Goal: Information Seeking & Learning: Learn about a topic

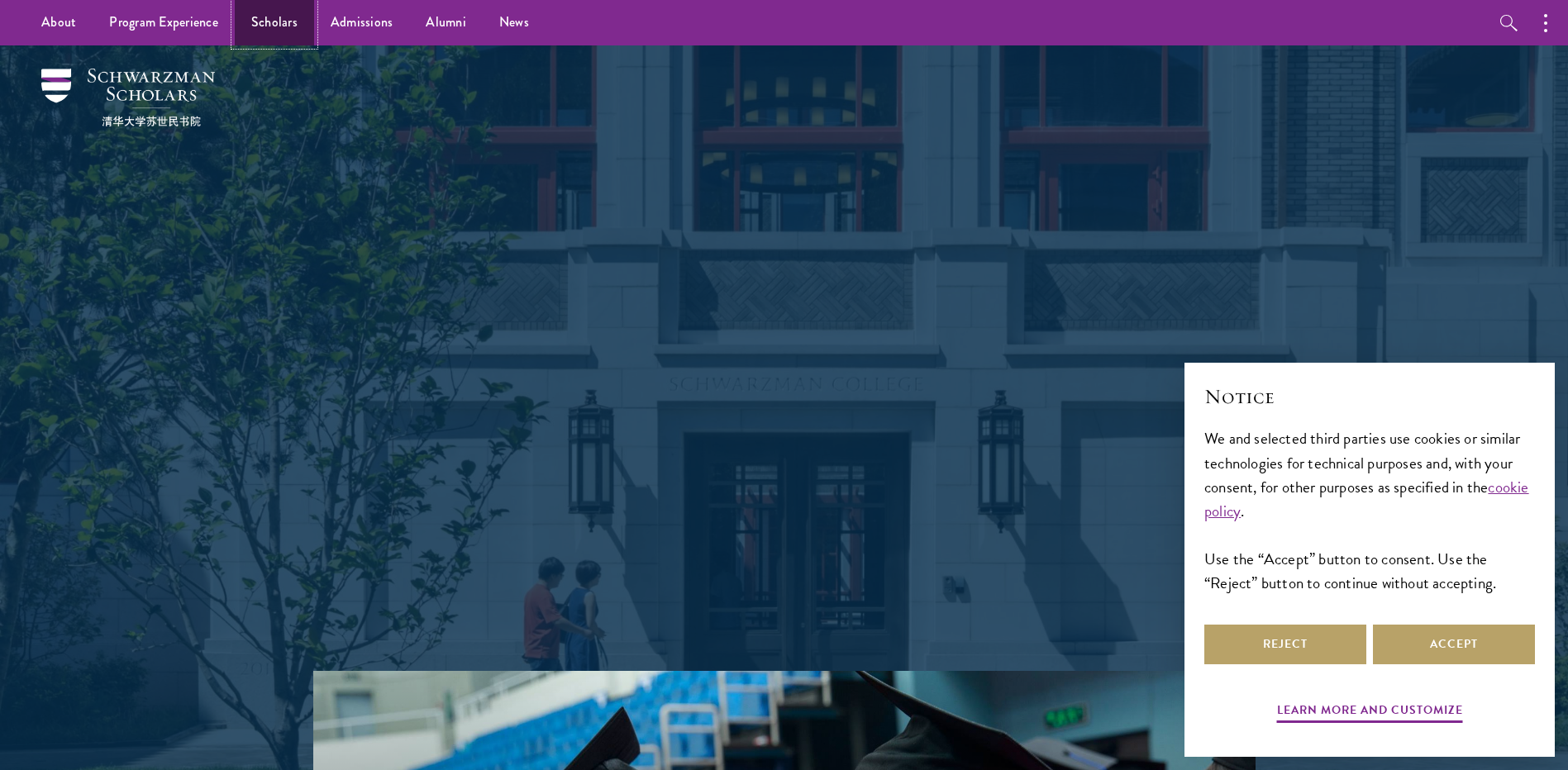
click at [278, 16] on link "Scholars" at bounding box center [274, 22] width 79 height 45
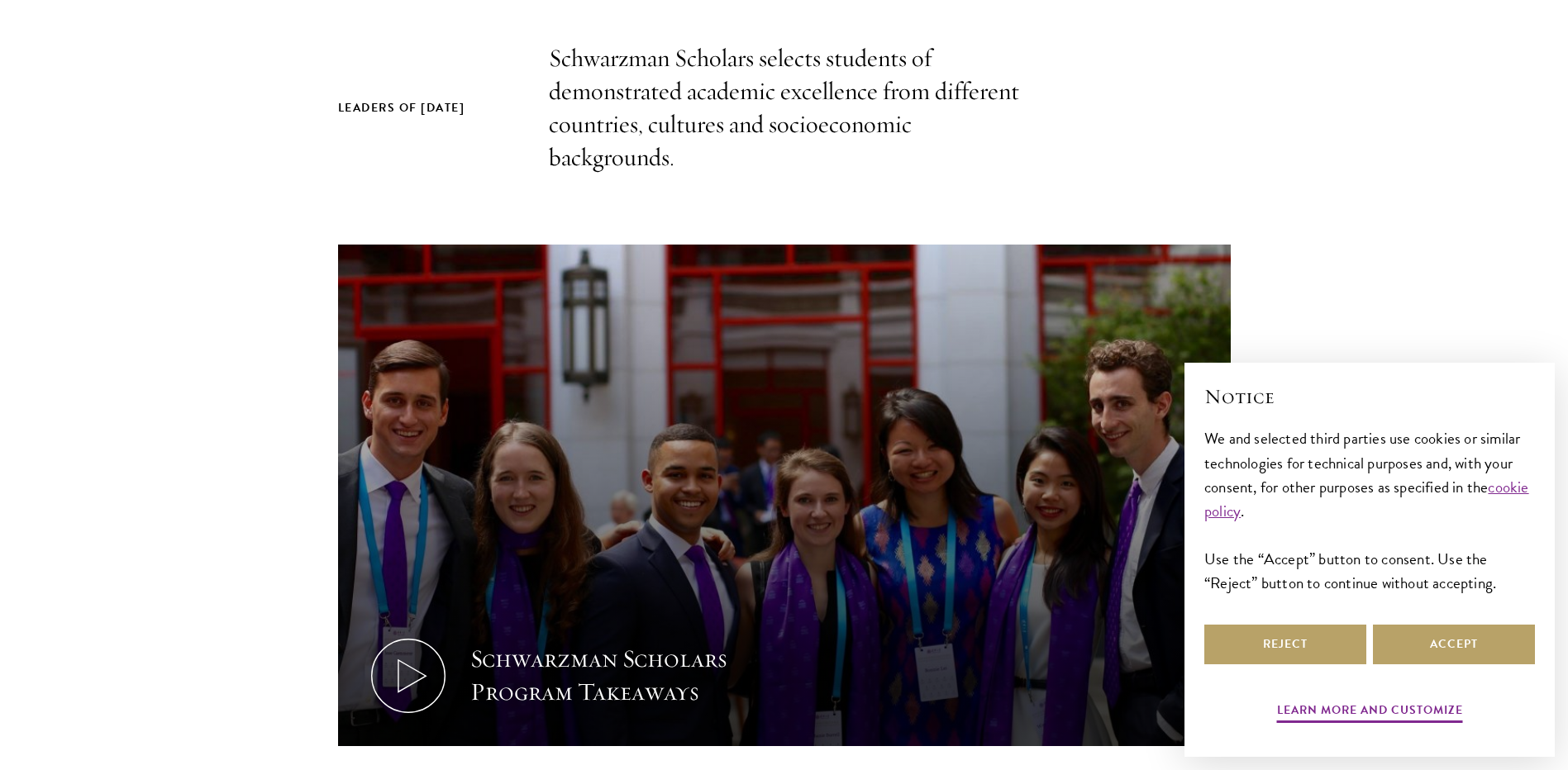
scroll to position [578, 0]
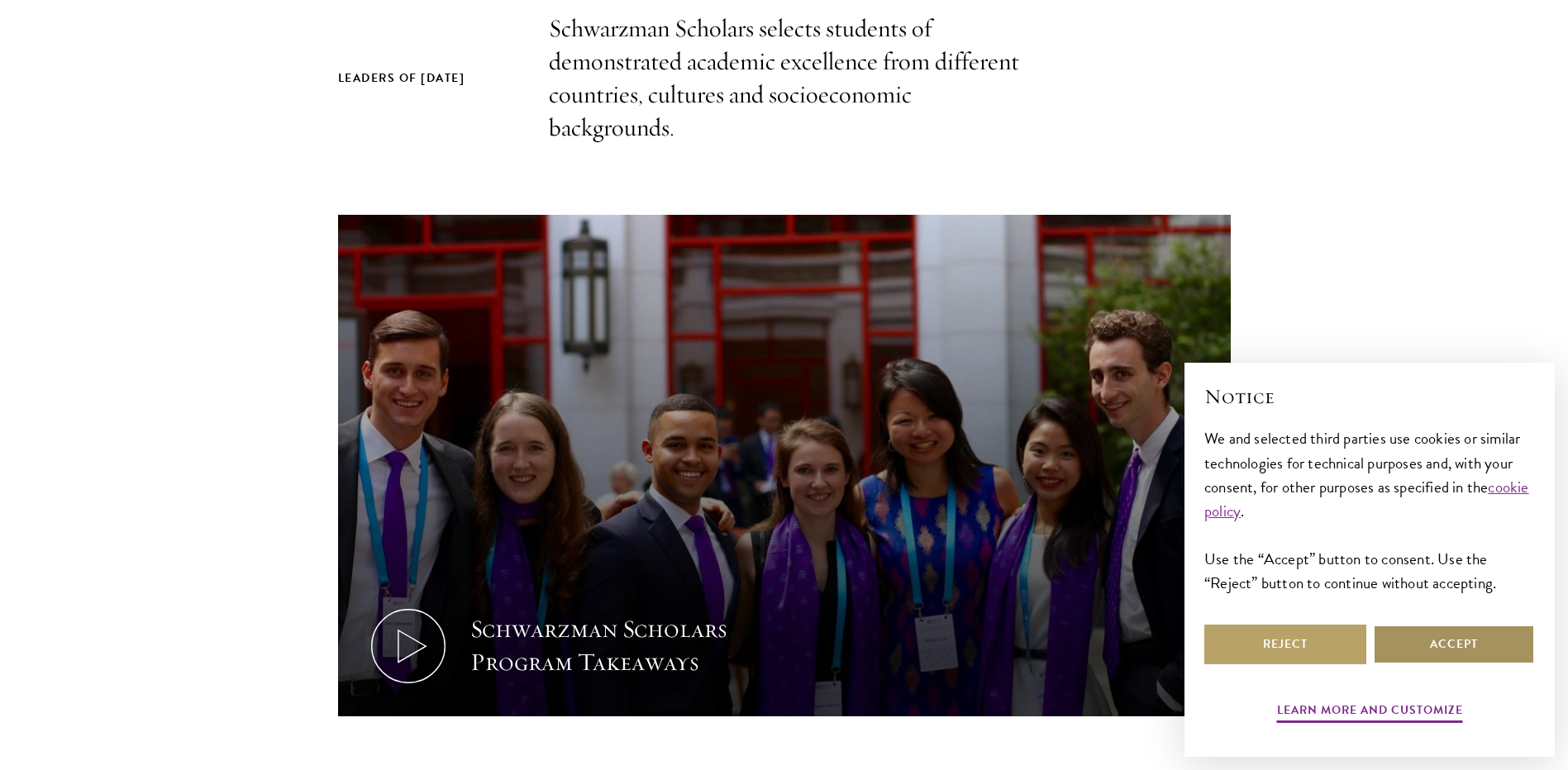
click at [1438, 641] on button "Accept" at bounding box center [1454, 644] width 162 height 40
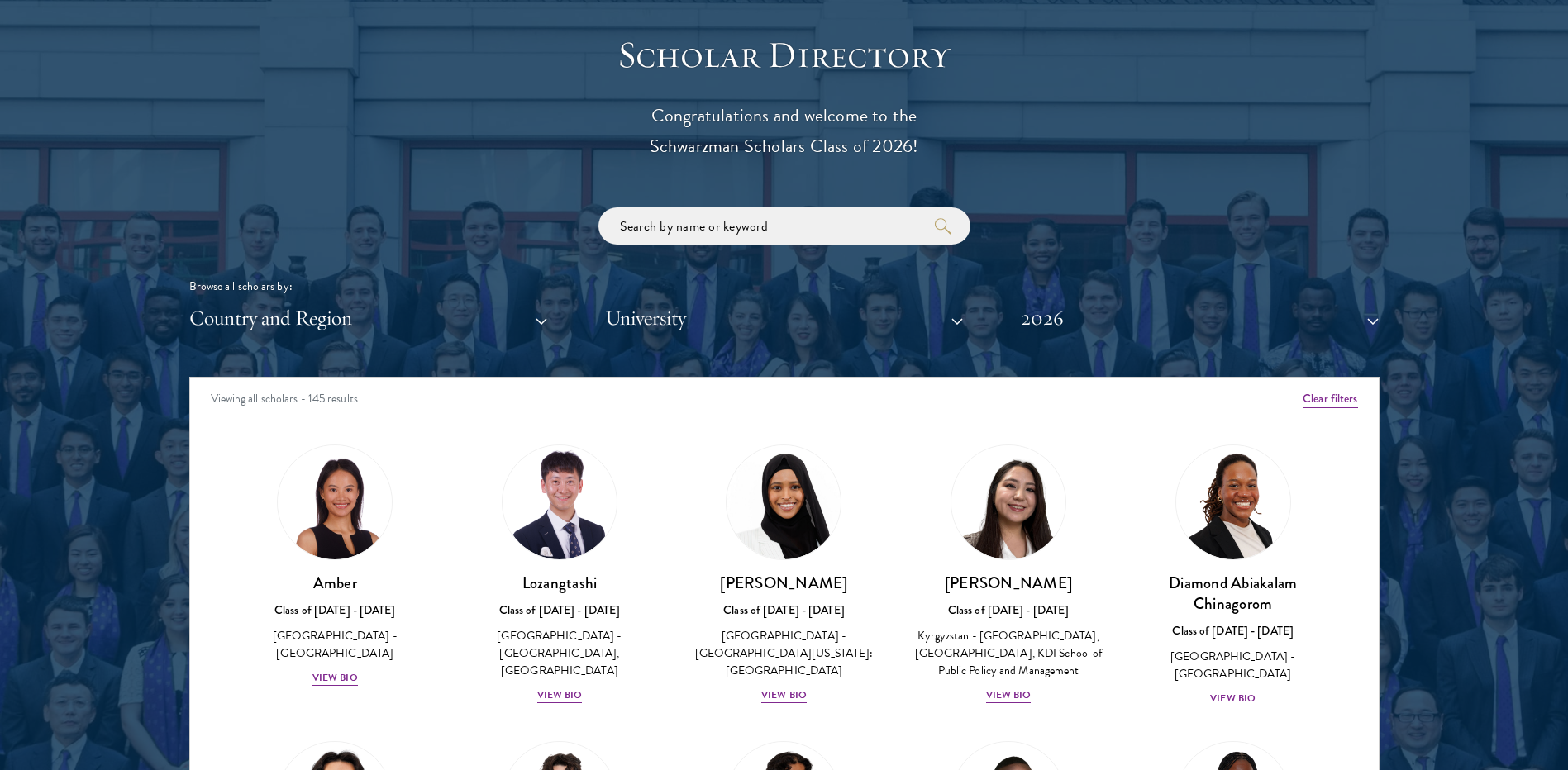
scroll to position [1818, 0]
click at [429, 312] on button "Country and Region" at bounding box center [368, 317] width 358 height 34
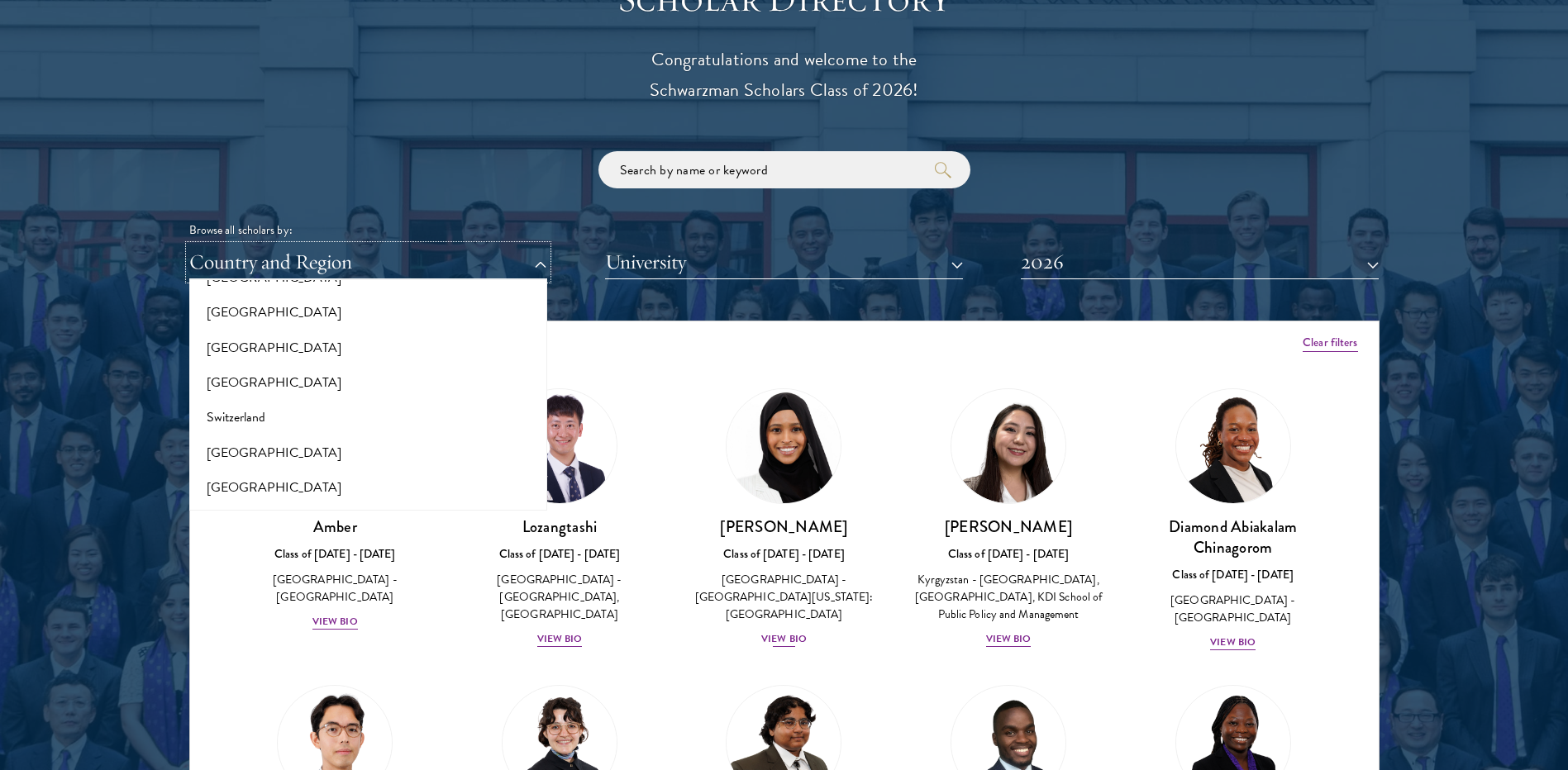
scroll to position [1900, 0]
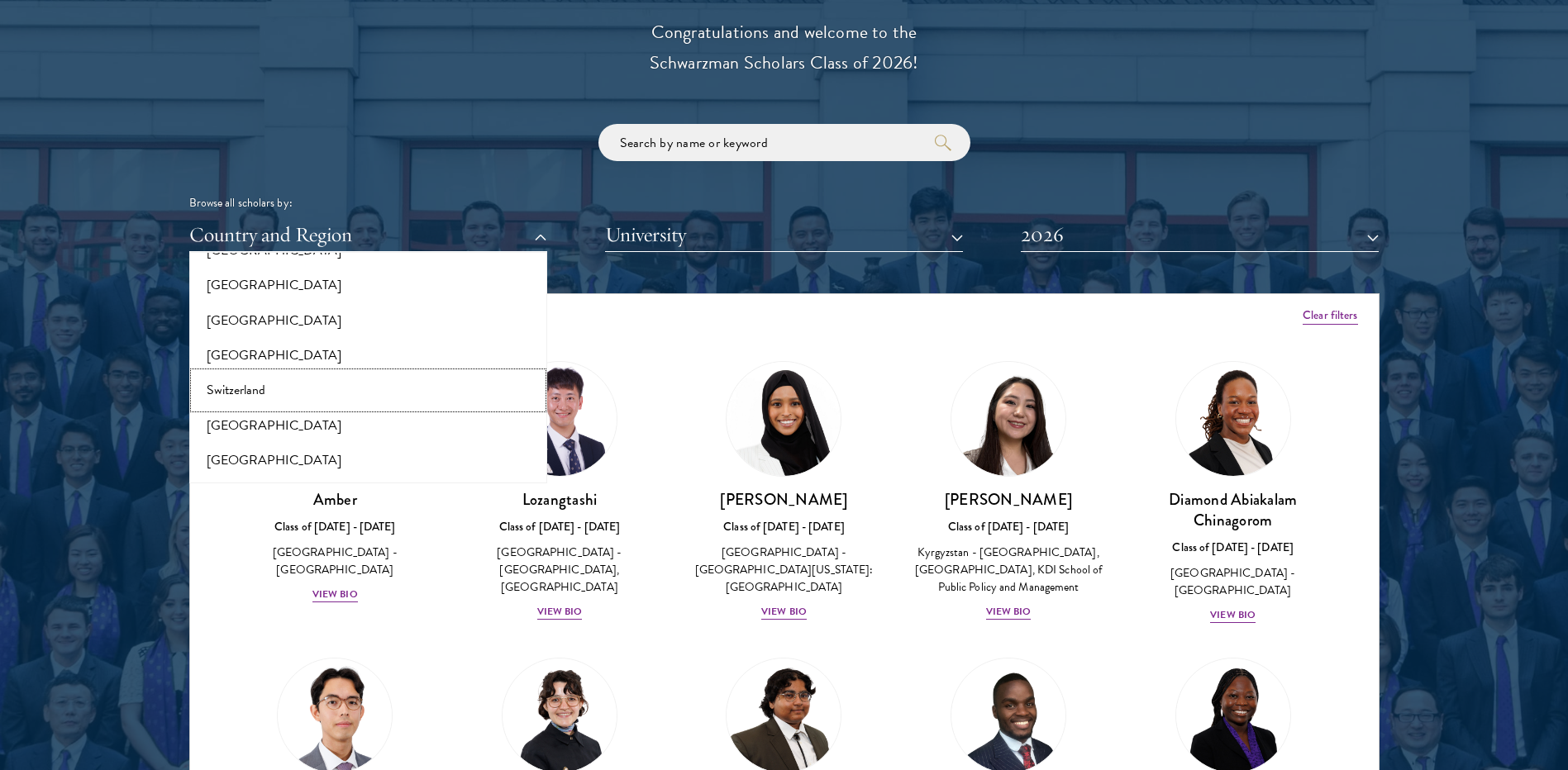
click at [317, 385] on button "Switzerland" at bounding box center [368, 390] width 348 height 35
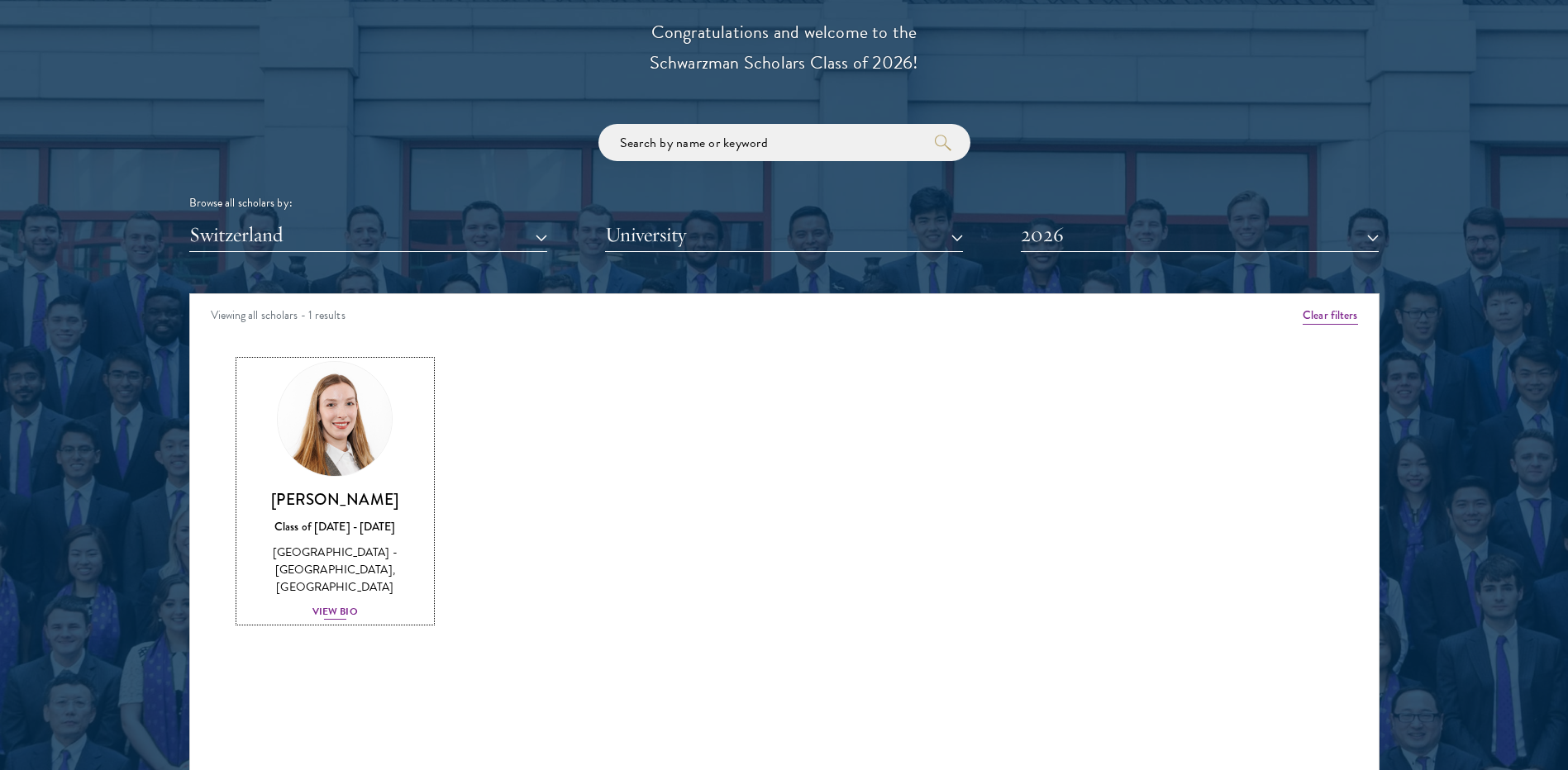
click at [365, 464] on img at bounding box center [335, 419] width 126 height 125
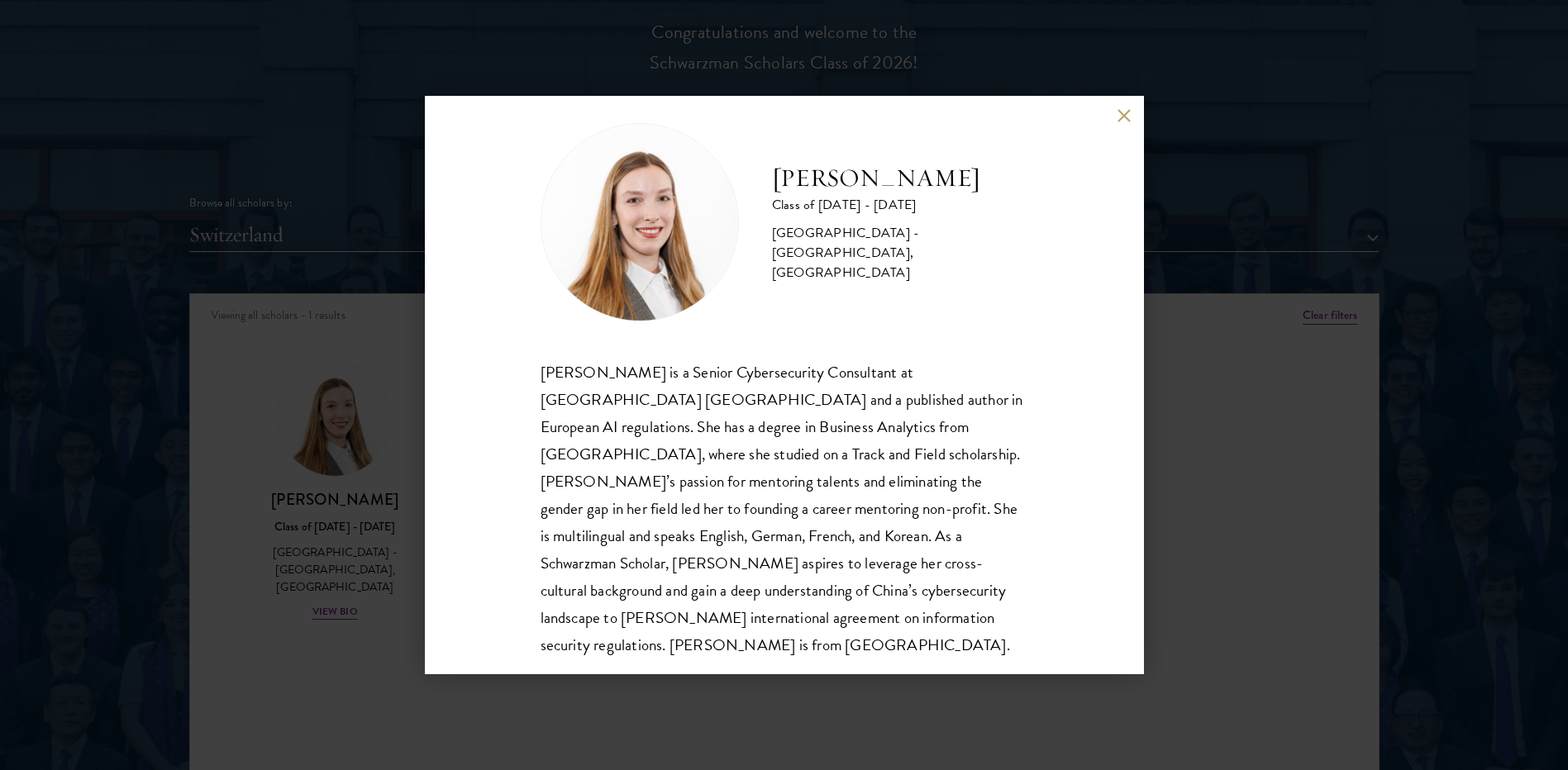
scroll to position [29, 0]
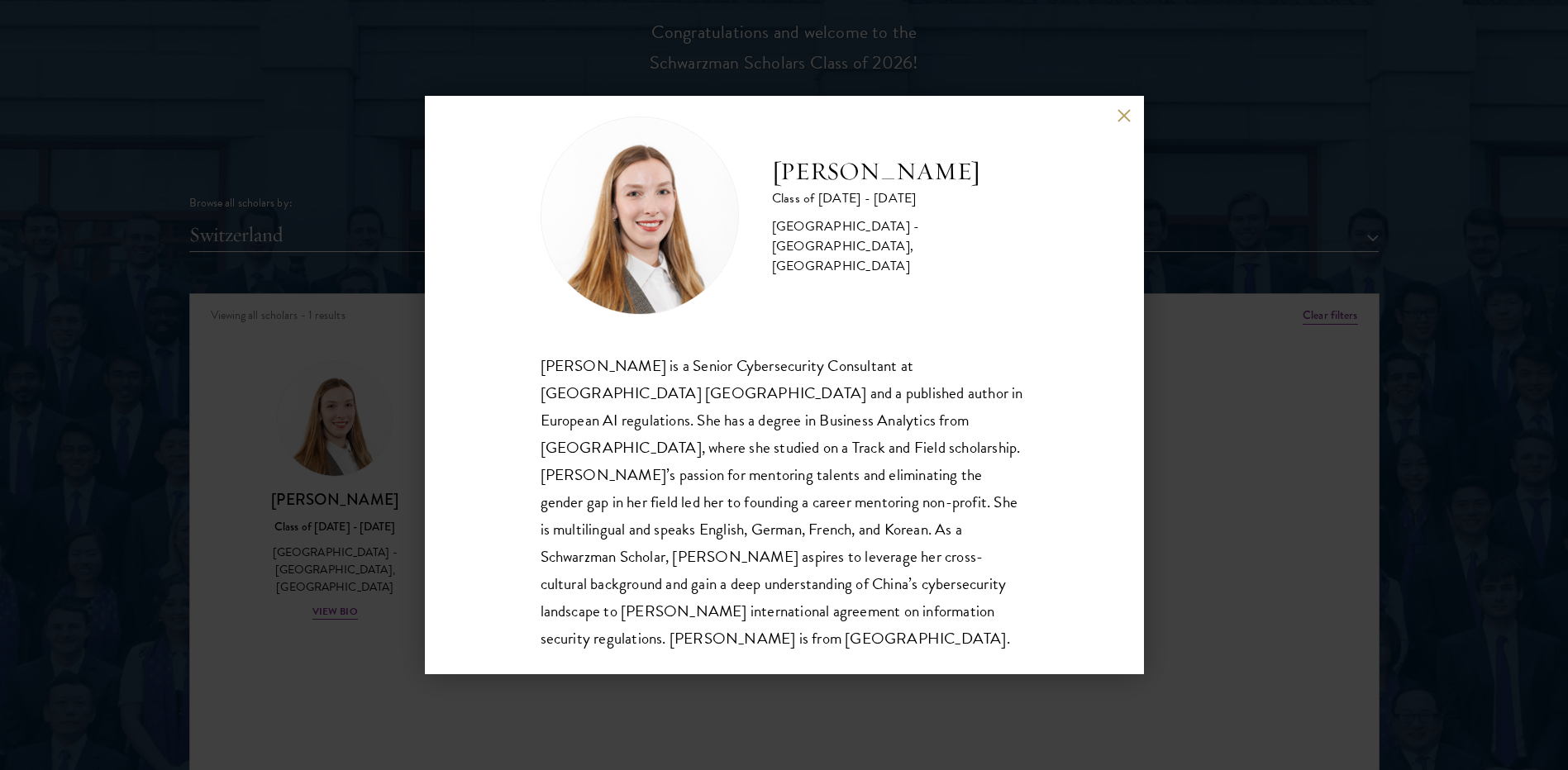
click at [1116, 109] on div "[PERSON_NAME] Class of [DATE] - [DATE] [GEOGRAPHIC_DATA] - [GEOGRAPHIC_DATA], […" at bounding box center [784, 384] width 719 height 578
click at [1130, 118] on button at bounding box center [1125, 115] width 14 height 14
